Goal: Task Accomplishment & Management: Manage account settings

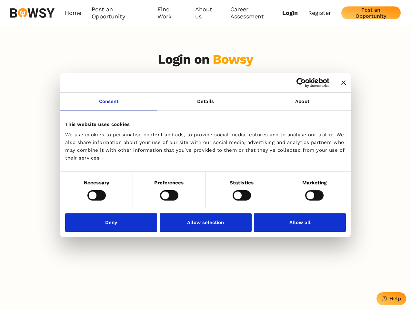
click at [341, 83] on icon "Close banner" at bounding box center [343, 82] width 5 height 5
click at [109, 105] on link "Consent" at bounding box center [108, 102] width 97 height 18
click at [205, 105] on link "Details" at bounding box center [205, 102] width 97 height 18
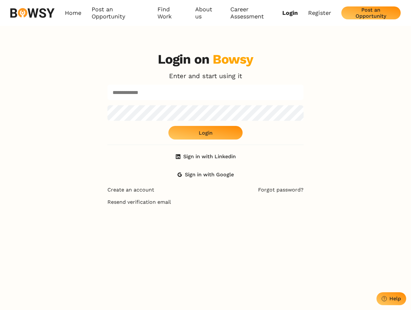
click at [302, 105] on div "Login on Bowsy Enter and start using it Login Sign in with Linkedin Sign in wit…" at bounding box center [205, 116] width 196 height 129
click at [96, 195] on div "Login on Bowsy Enter and start using it Login Sign in with Linkedin Sign in wit…" at bounding box center [205, 201] width 411 height 310
click at [169, 195] on div "Login on Bowsy Enter and start using it Login Sign in with Linkedin Sign in wit…" at bounding box center [205, 201] width 206 height 310
click at [242, 195] on div "Login on Bowsy Enter and start using it Login Sign in with Linkedin Sign in wit…" at bounding box center [205, 201] width 206 height 310
click at [314, 195] on div "Login on Bowsy Enter and start using it Login Sign in with Linkedin Sign in wit…" at bounding box center [205, 201] width 411 height 310
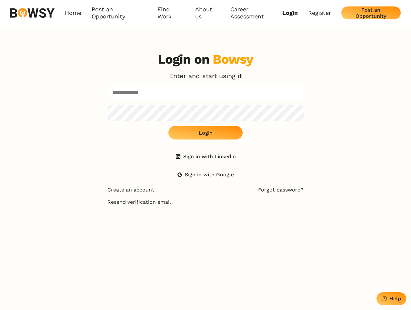
click at [113, 222] on div "Login on Bowsy Enter and start using it Login Sign in with Linkedin Sign in wit…" at bounding box center [205, 201] width 206 height 310
click at [205, 222] on div "Login on Bowsy Enter and start using it Login Sign in with Linkedin Sign in wit…" at bounding box center [205, 201] width 206 height 310
